Goal: Navigation & Orientation: Go to known website

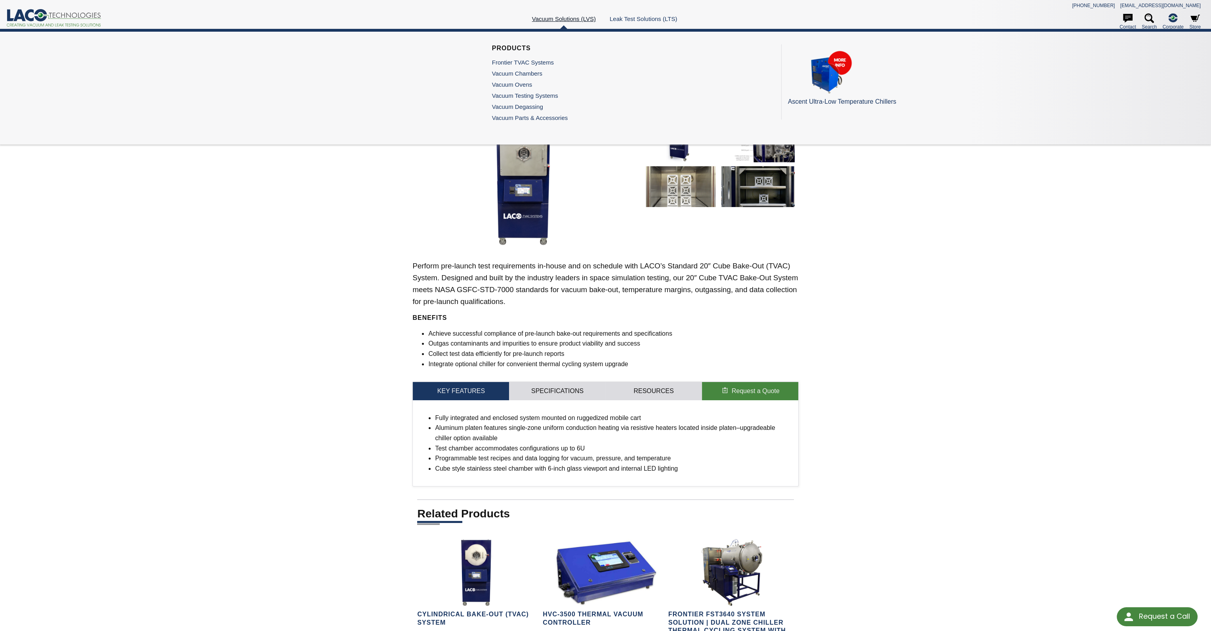
click at [569, 19] on link "Vacuum Solutions (LVS)" at bounding box center [564, 18] width 64 height 7
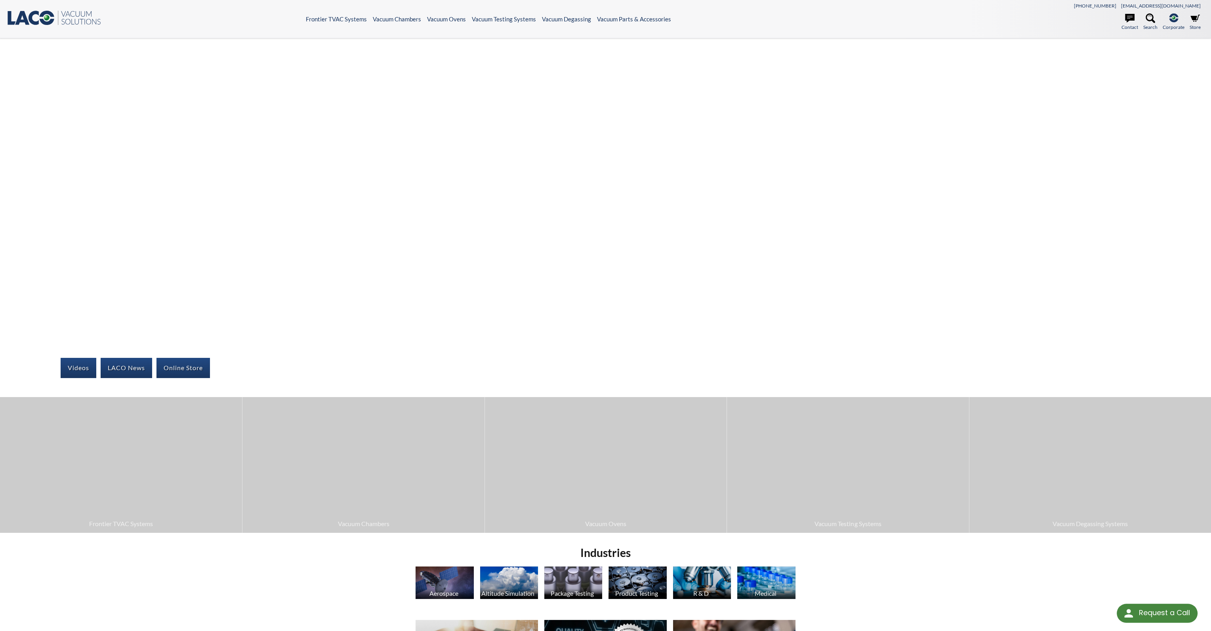
select select "Language Translate Widget"
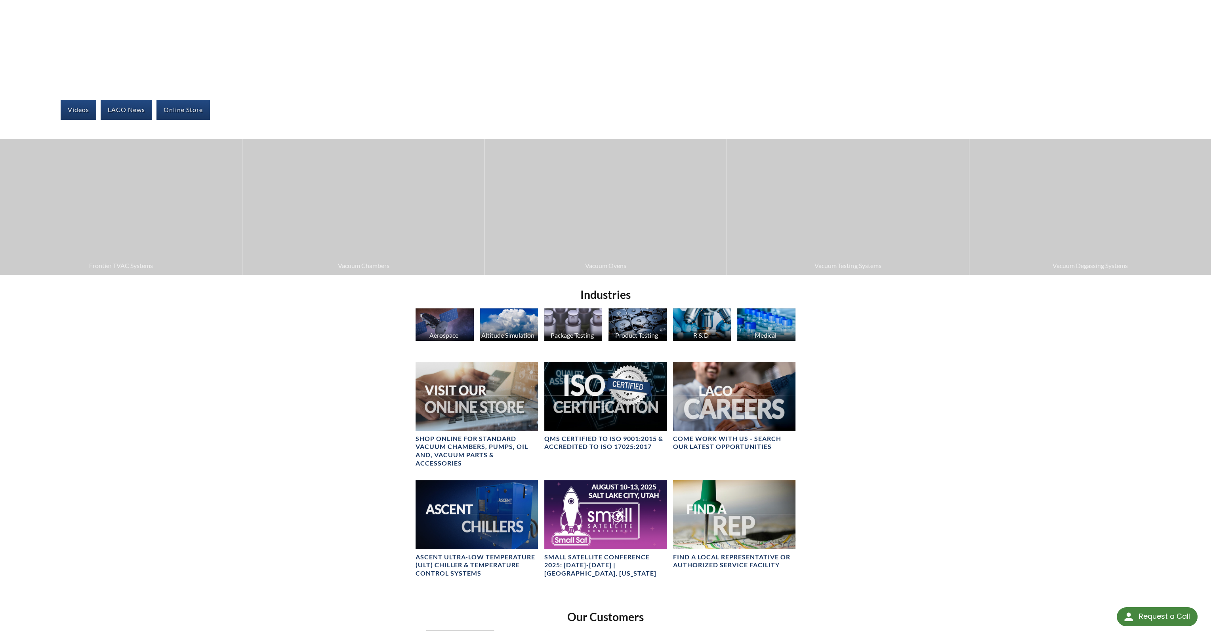
scroll to position [507, 0]
